Goal: Browse casually: Explore the website without a specific task or goal

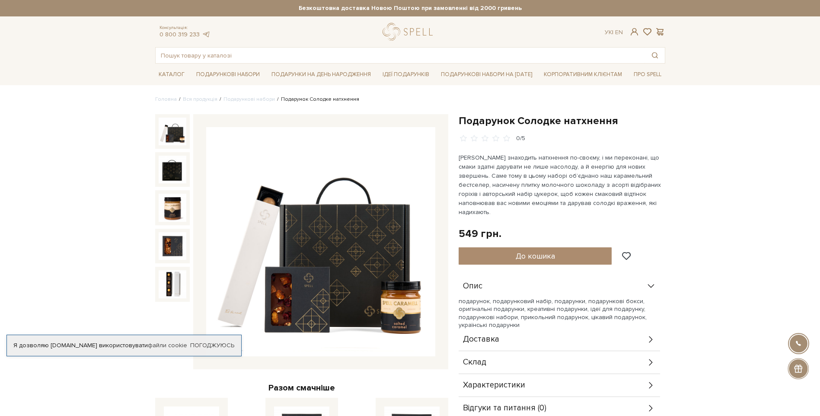
click at [493, 352] on div "Склад" at bounding box center [560, 362] width 202 height 22
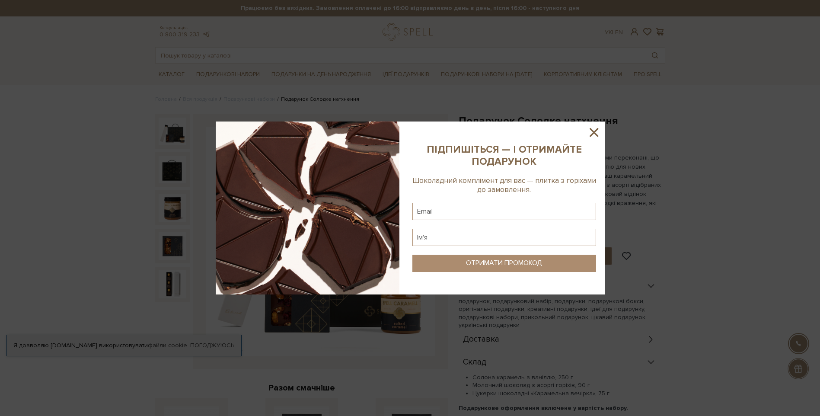
click at [599, 134] on icon at bounding box center [594, 132] width 15 height 15
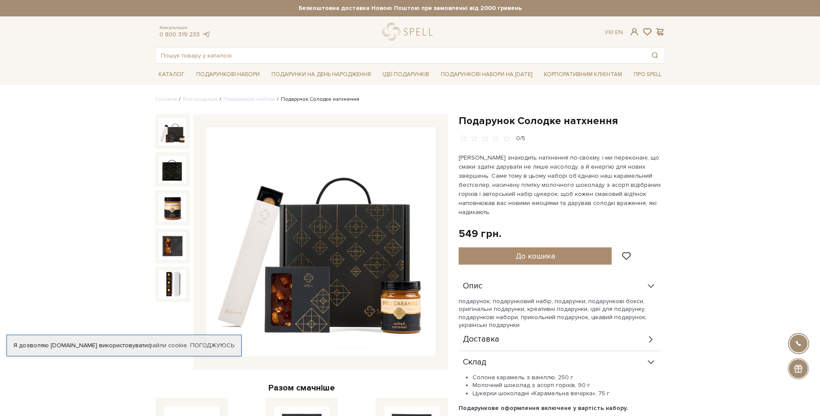
click at [176, 129] on img at bounding box center [173, 132] width 28 height 28
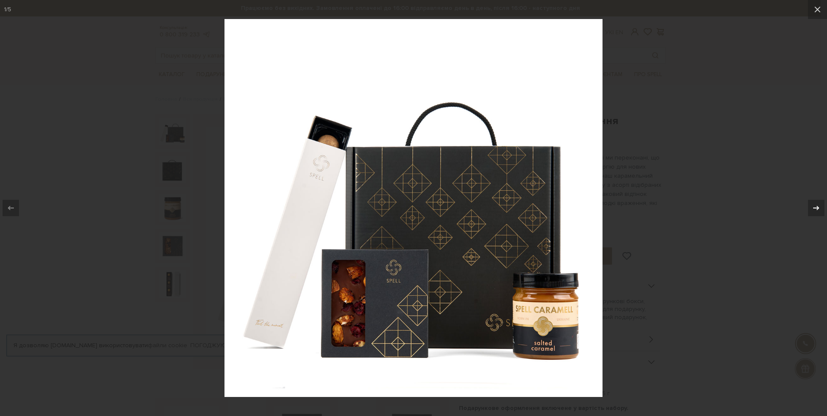
click at [816, 206] on icon at bounding box center [816, 208] width 10 height 10
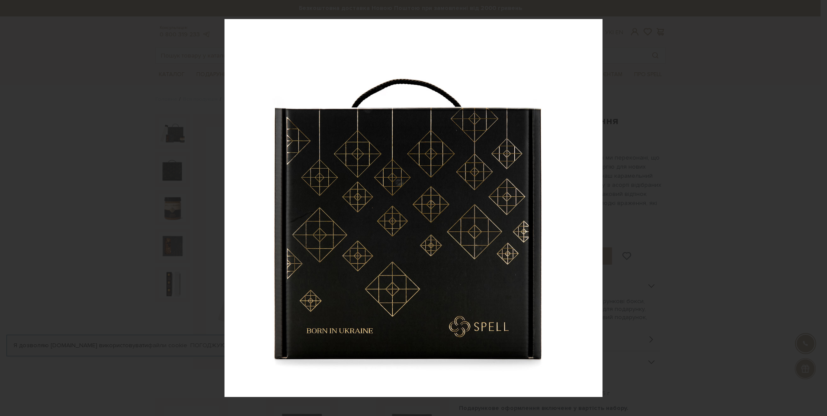
click at [816, 206] on div "2 / 5" at bounding box center [413, 208] width 827 height 416
click at [815, 207] on icon at bounding box center [816, 208] width 10 height 10
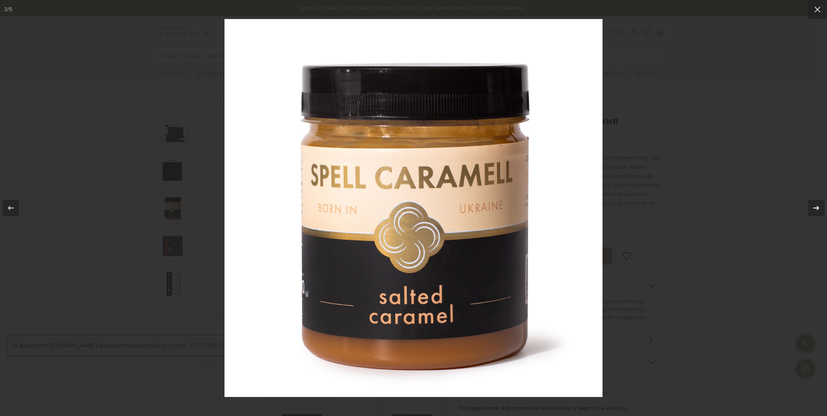
click at [815, 207] on icon at bounding box center [816, 208] width 10 height 10
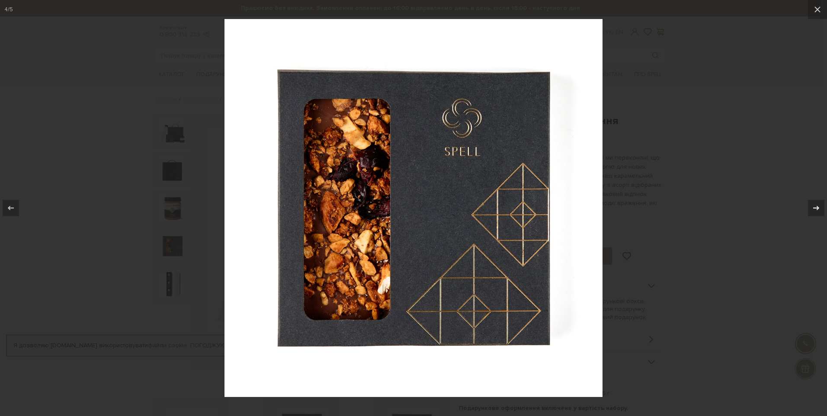
click at [815, 207] on icon at bounding box center [816, 208] width 10 height 10
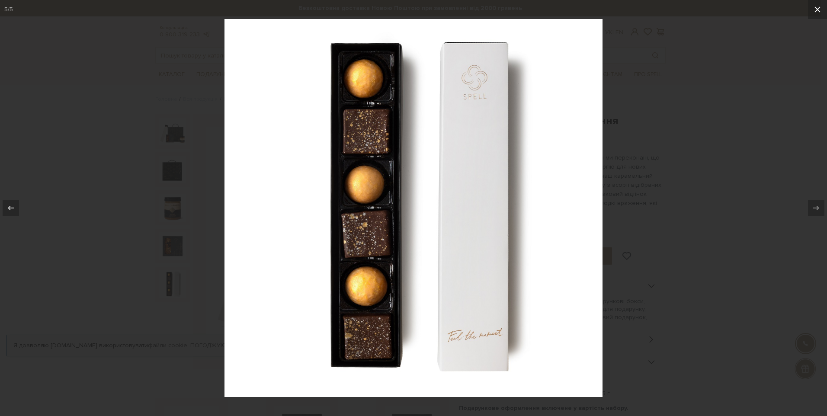
click at [814, 9] on icon at bounding box center [817, 9] width 10 height 10
